Goal: Communication & Community: Ask a question

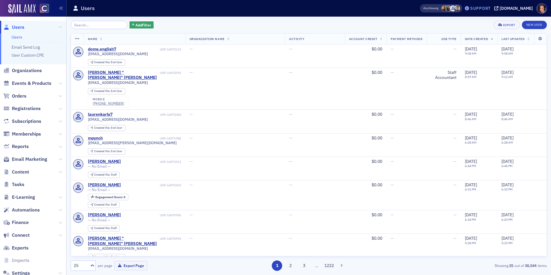
click at [491, 6] on div "Support" at bounding box center [480, 8] width 20 height 5
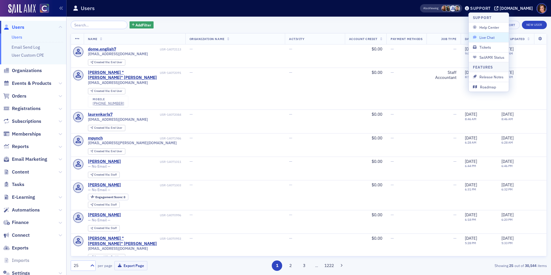
click at [485, 38] on span "Live Chat" at bounding box center [489, 37] width 32 height 5
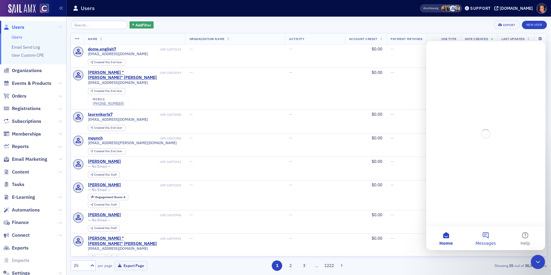
click at [481, 237] on button "Messages" at bounding box center [486, 239] width 40 height 24
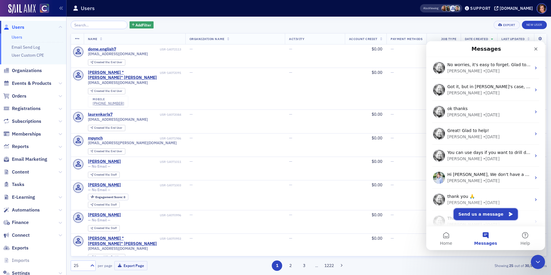
click at [483, 214] on button "Send us a message" at bounding box center [486, 215] width 64 height 12
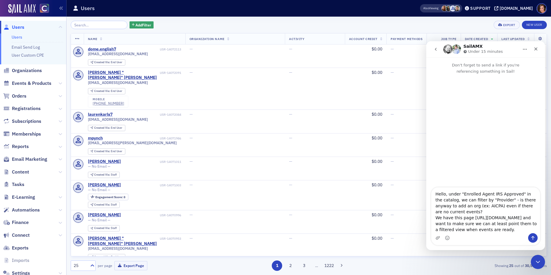
click at [484, 214] on textarea "Hello, under "Enrolled Agent IRS Approved" in the catalog, we can filter by "Pr…" at bounding box center [485, 211] width 109 height 46
type textarea "Hello, under "Enrolled Agent IRS Approved" in the catalog, we can filter by "Pr…"
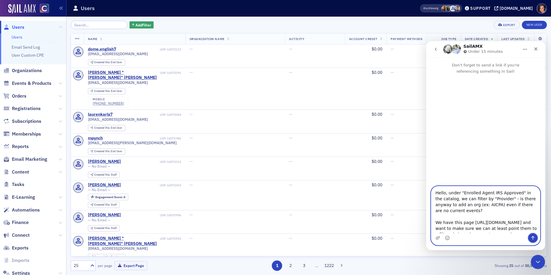
click at [536, 236] on button "Send a message…" at bounding box center [533, 238] width 10 height 10
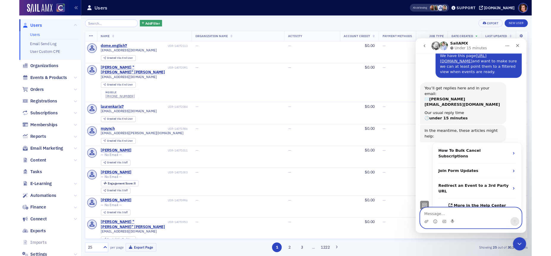
scroll to position [64, 0]
